Goal: Task Accomplishment & Management: Manage account settings

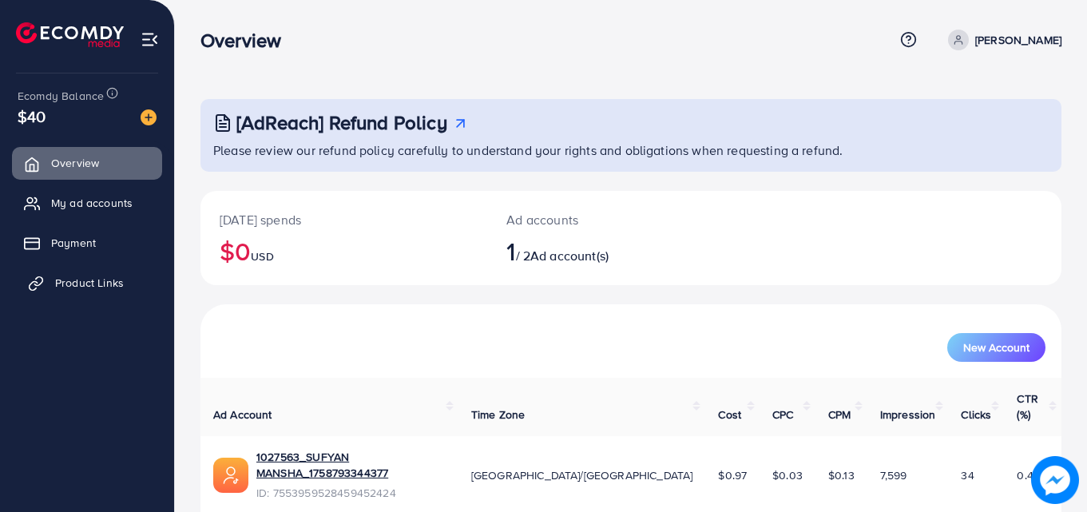
click at [56, 278] on span "Product Links" at bounding box center [89, 283] width 69 height 16
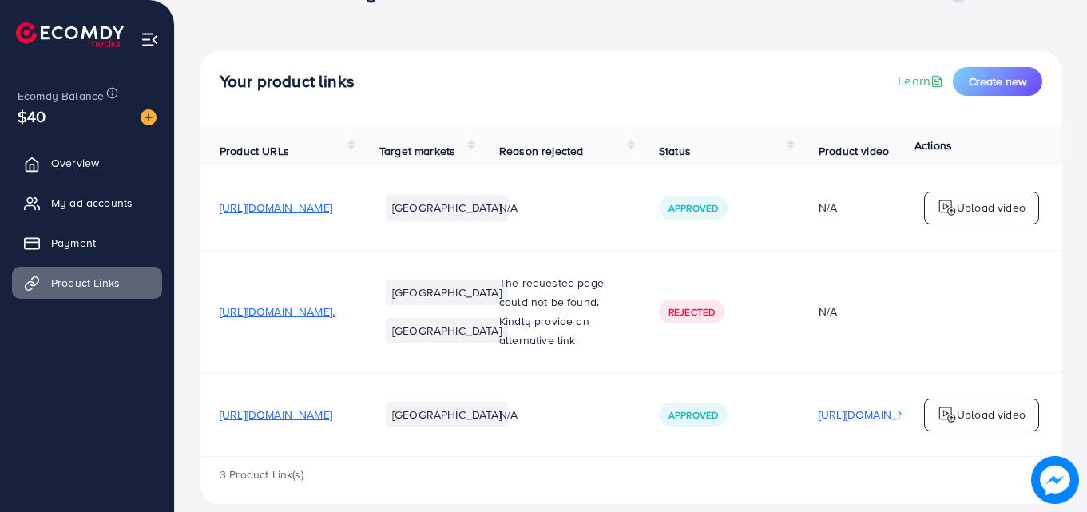
scroll to position [74, 0]
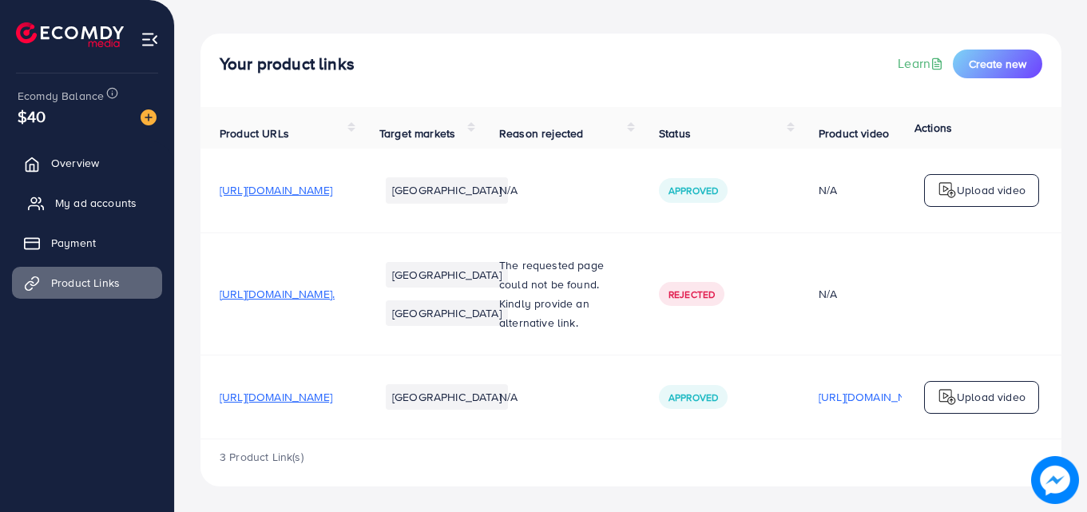
click at [129, 205] on span "My ad accounts" at bounding box center [95, 203] width 81 height 16
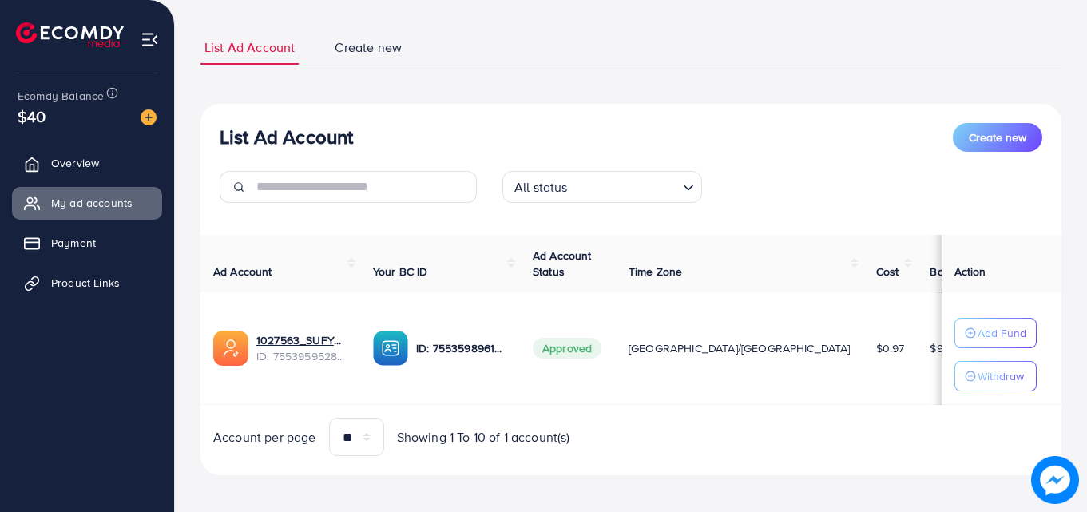
scroll to position [96, 0]
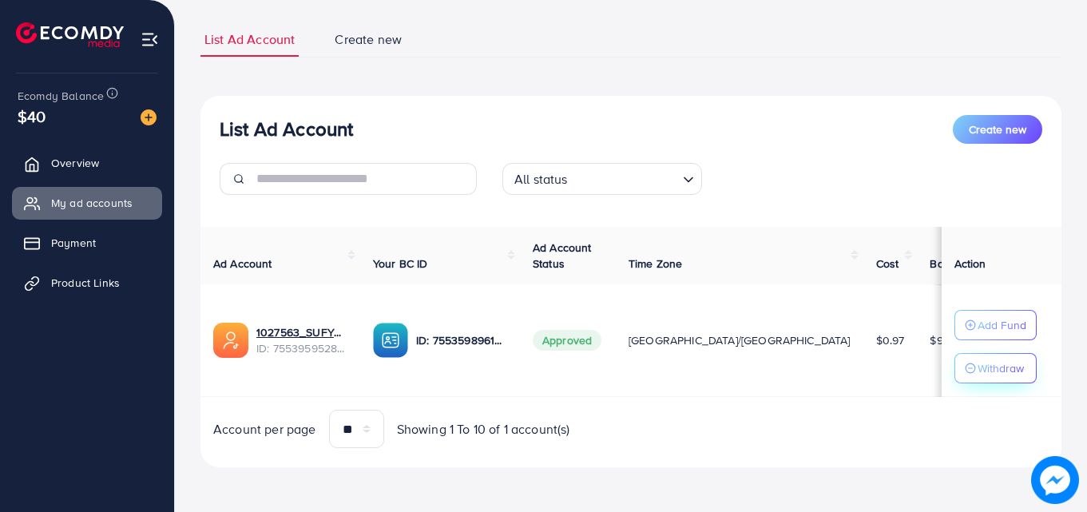
click at [977, 367] on p "Withdraw" at bounding box center [1000, 367] width 46 height 19
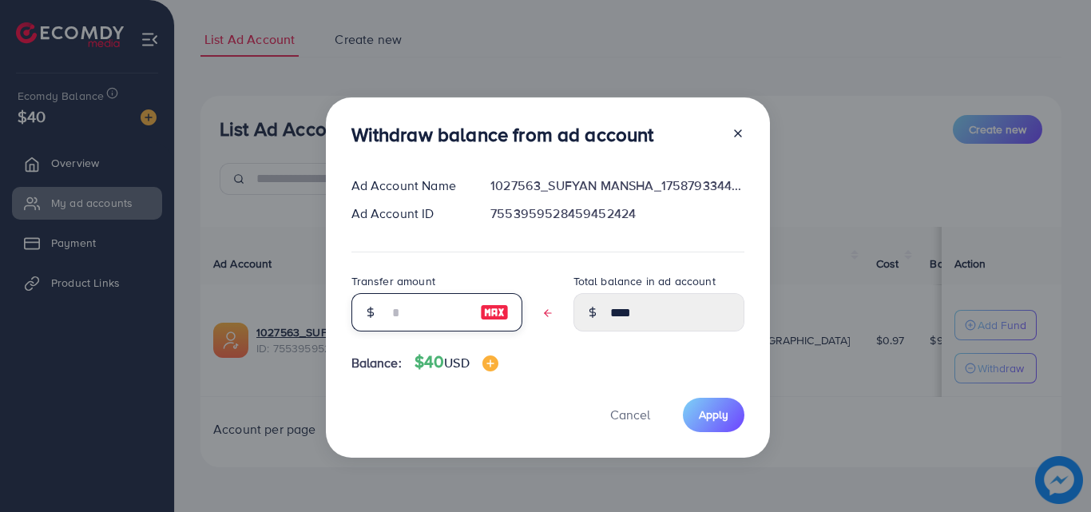
click at [430, 322] on input "text" at bounding box center [428, 312] width 80 height 38
type input "*"
type input "****"
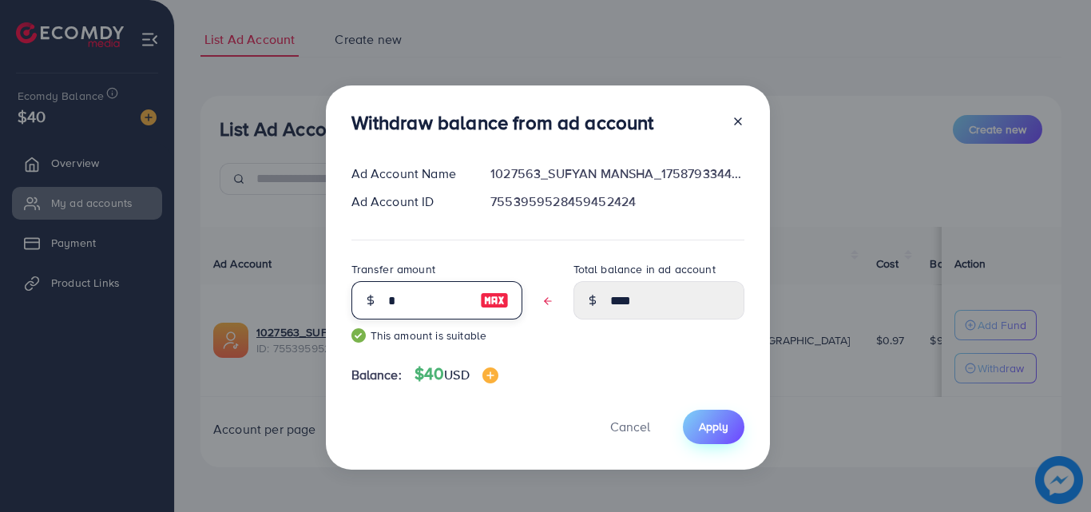
type input "*"
click at [711, 433] on span "Apply" at bounding box center [714, 426] width 30 height 16
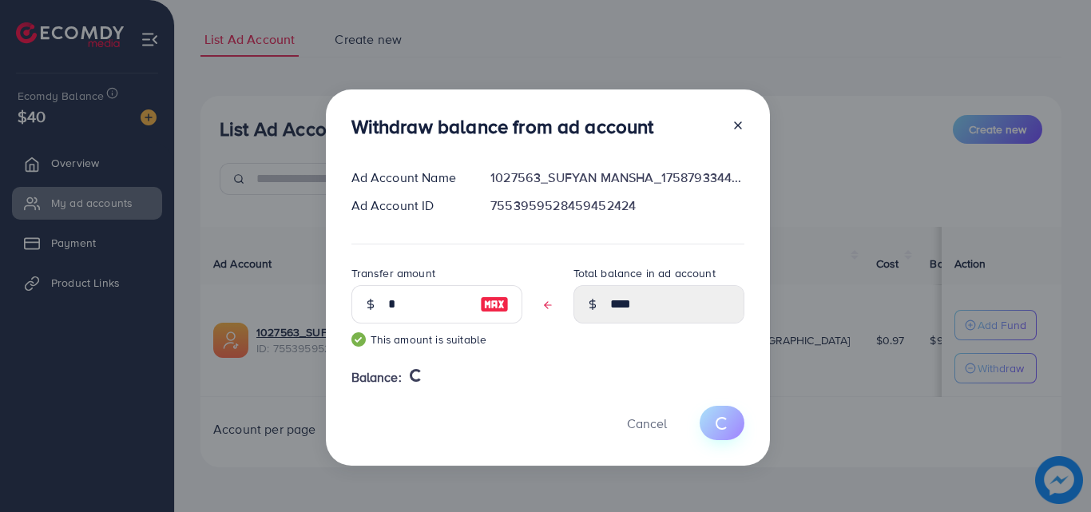
type input "****"
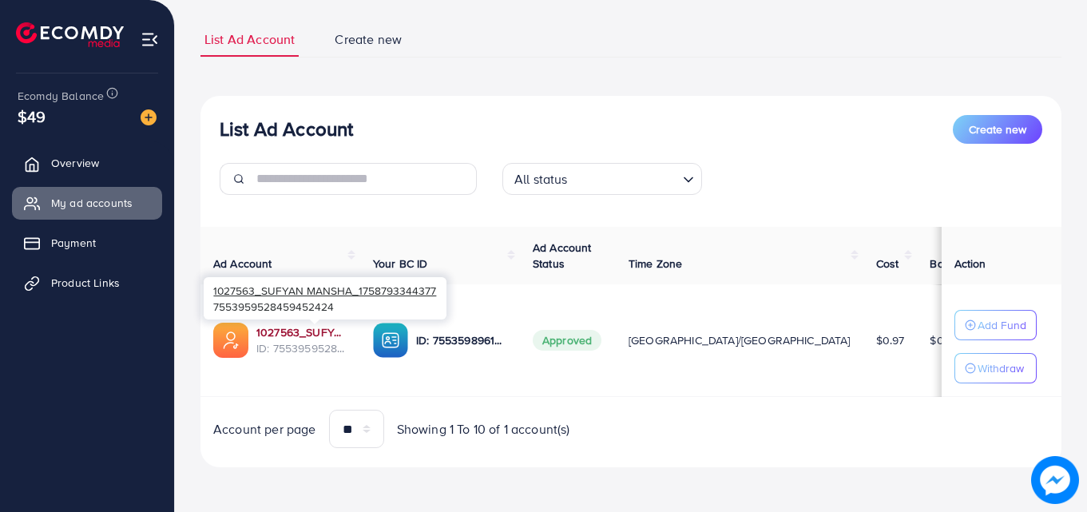
click at [339, 329] on link "1027563_SUFYAN MANSHA_1758793344377" at bounding box center [301, 332] width 91 height 16
